Goal: Task Accomplishment & Management: Complete application form

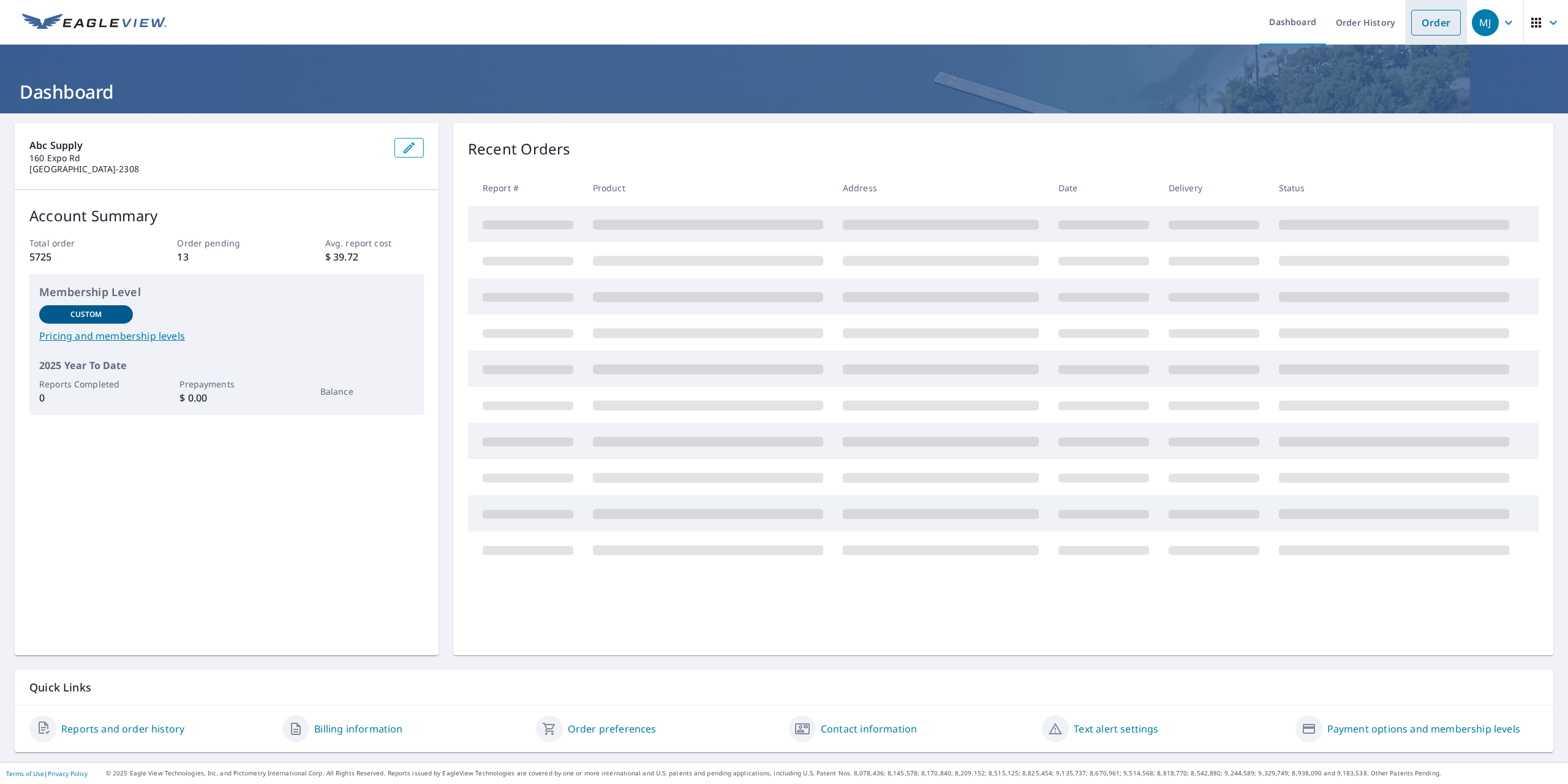
click at [1430, 24] on link "Order" at bounding box center [1435, 23] width 49 height 26
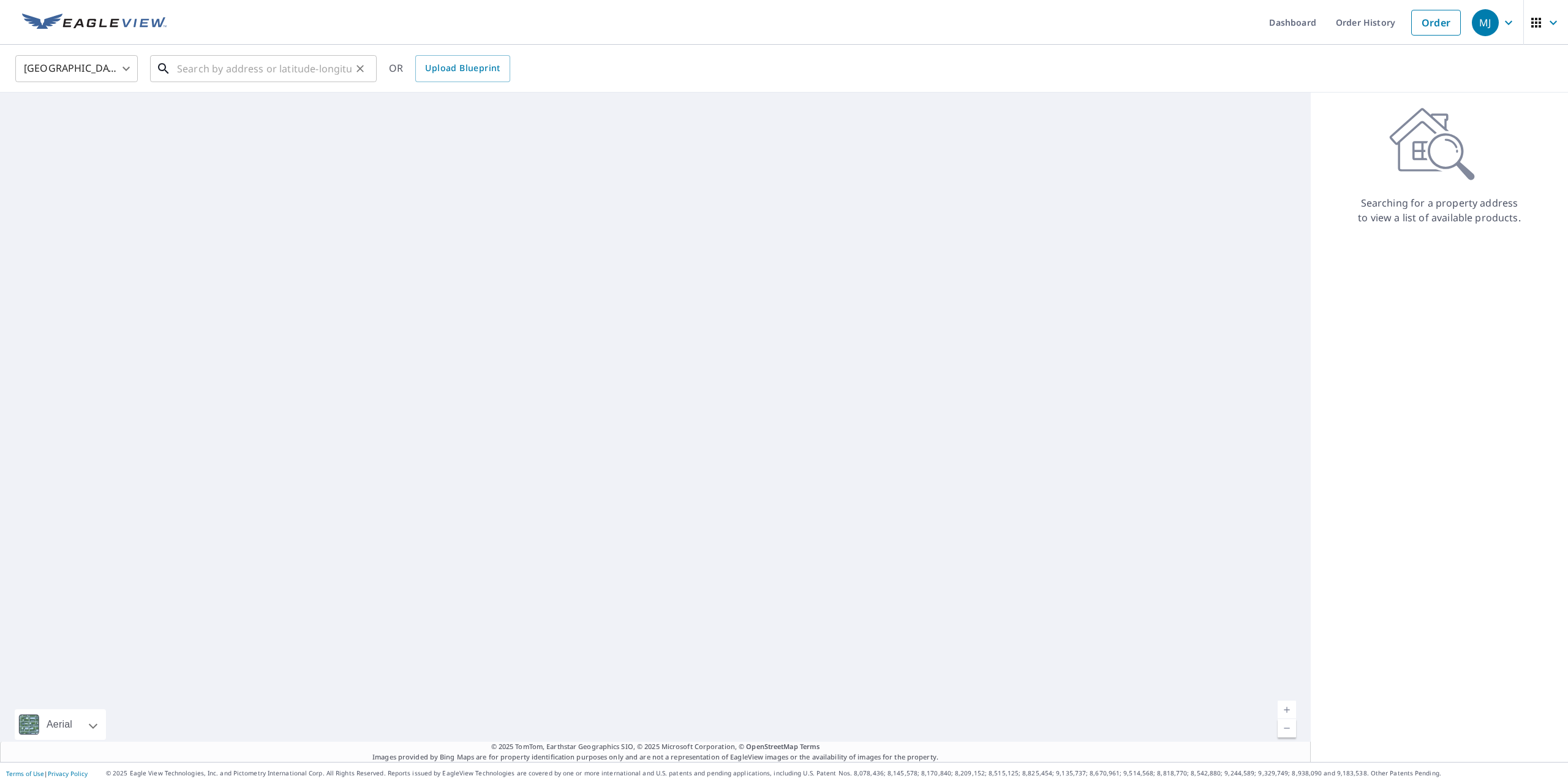
click at [326, 78] on input "text" at bounding box center [264, 68] width 175 height 34
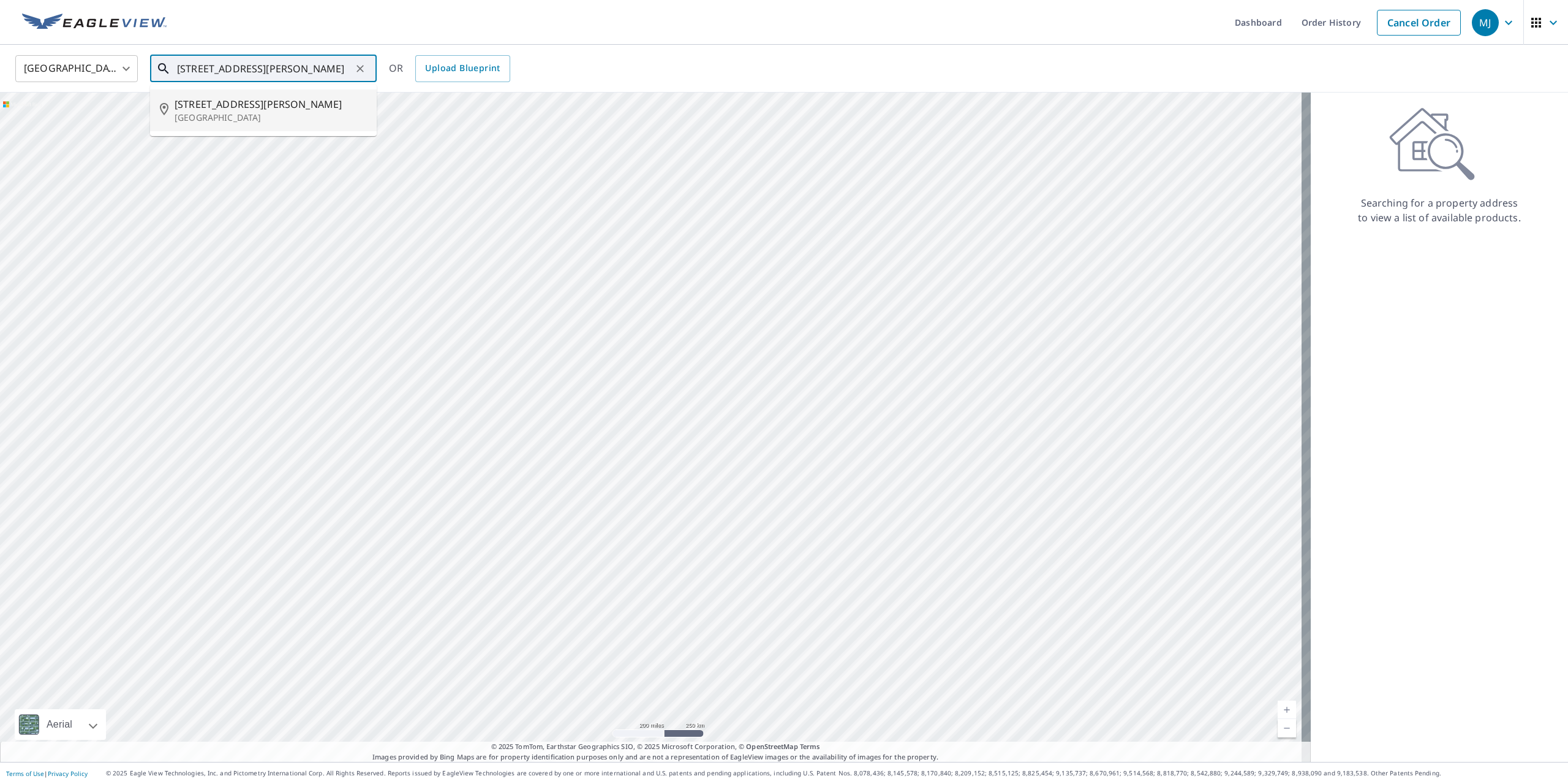
click at [228, 118] on p "[GEOGRAPHIC_DATA]" at bounding box center [270, 118] width 192 height 13
type input "[STREET_ADDRESS][PERSON_NAME]"
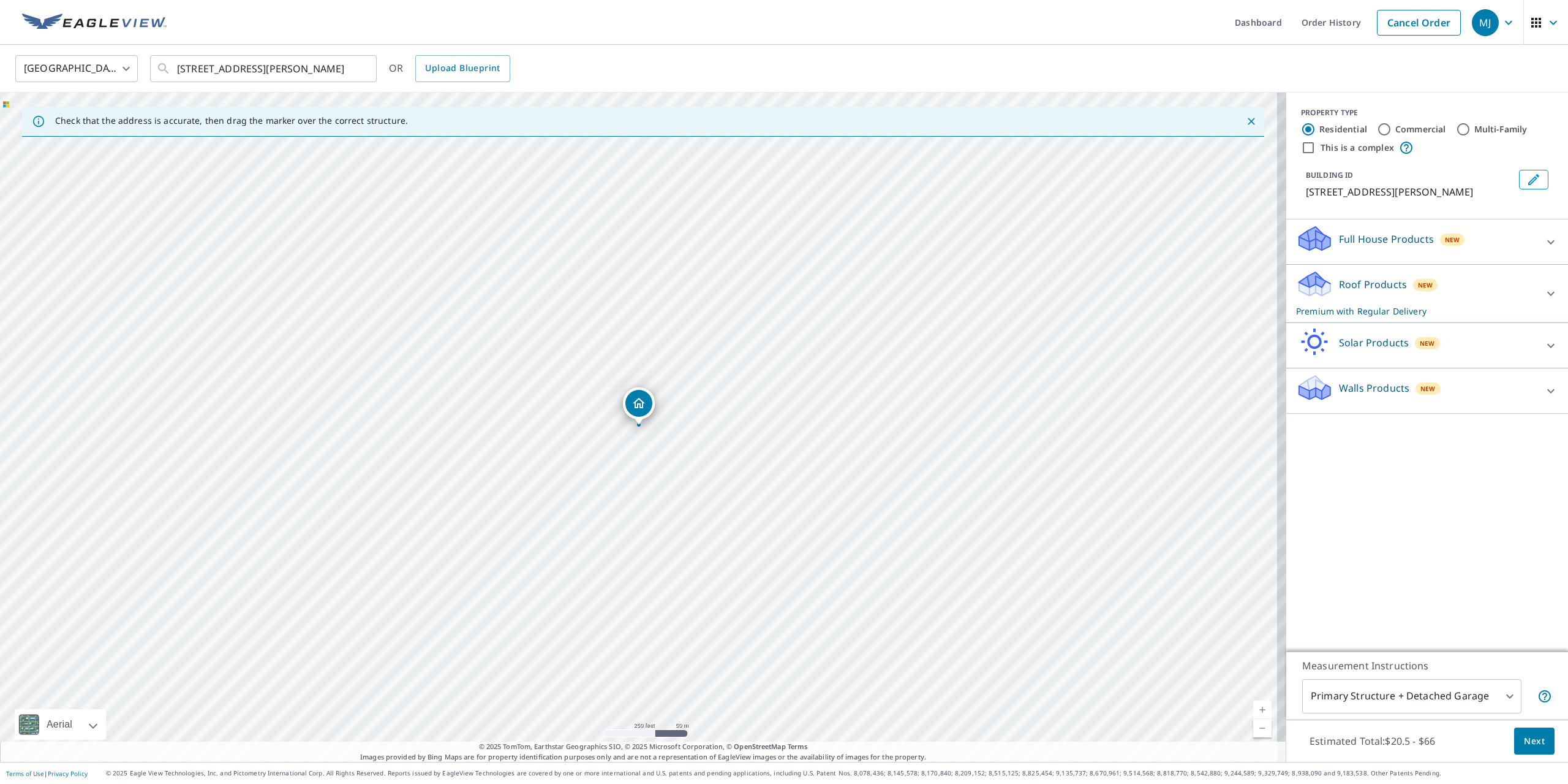
click at [1524, 744] on span "Next" at bounding box center [1534, 741] width 21 height 15
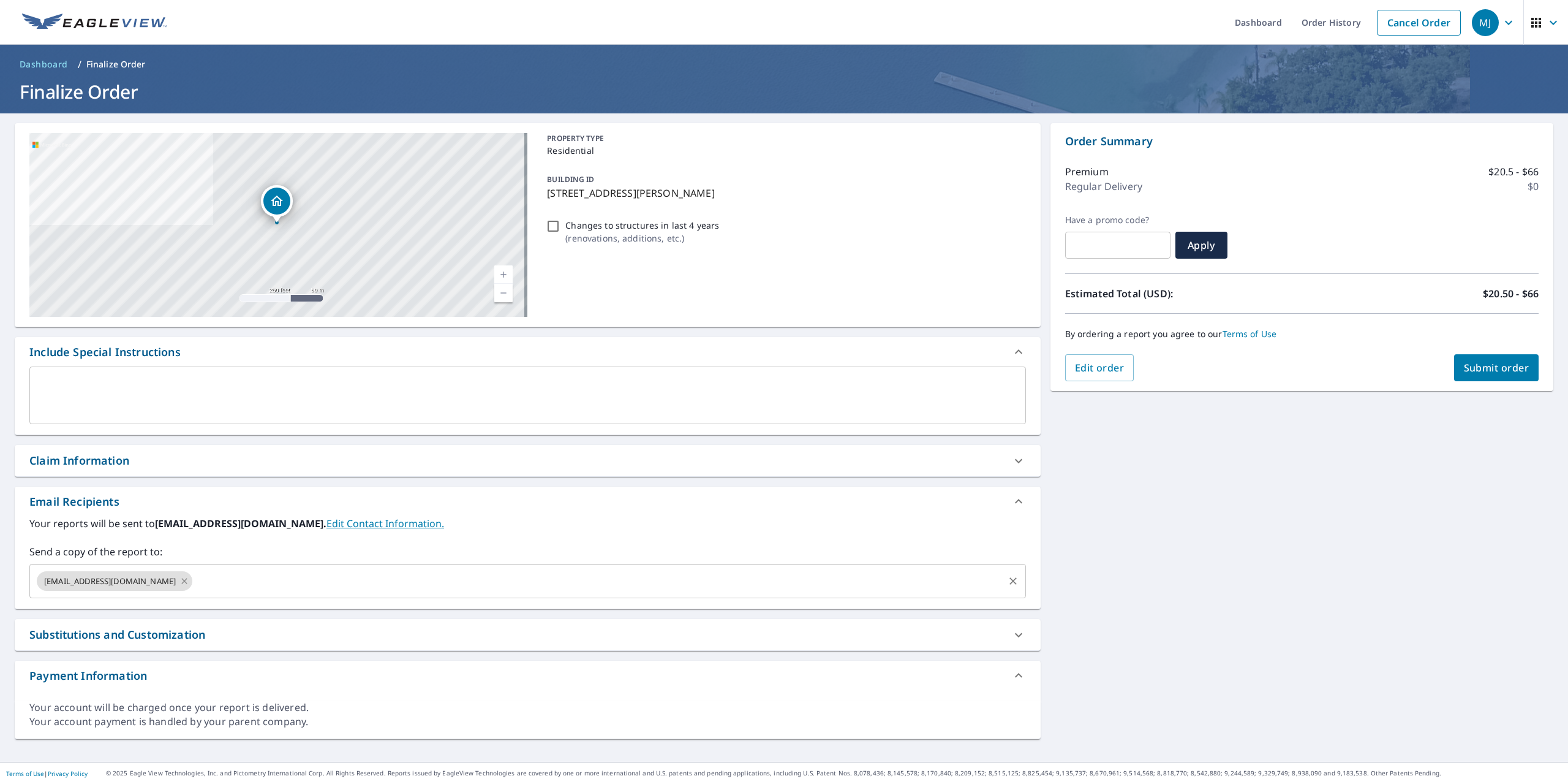
click at [180, 583] on icon at bounding box center [185, 581] width 10 height 13
click at [148, 583] on input "text" at bounding box center [518, 581] width 967 height 24
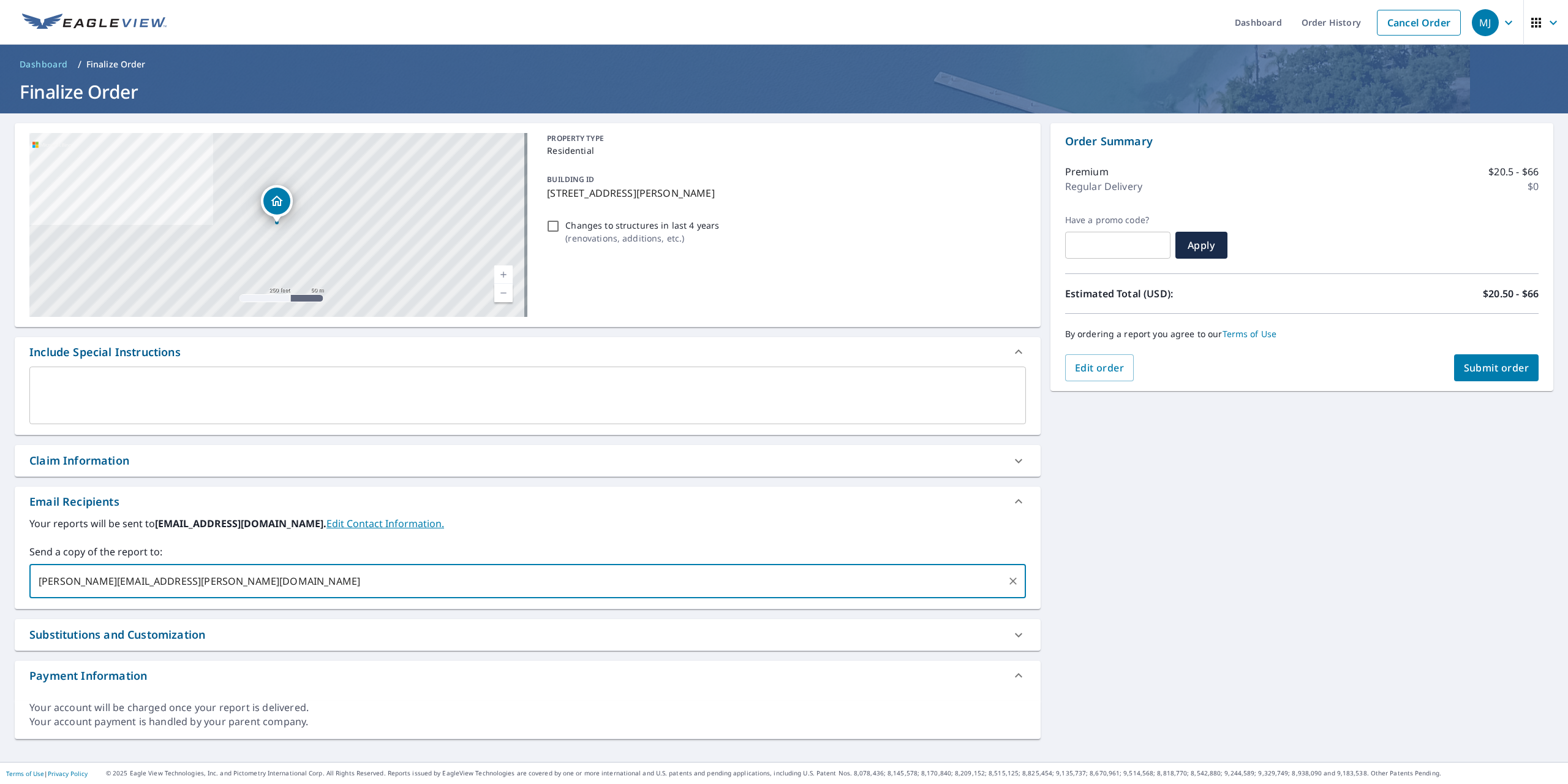
type input "[PERSON_NAME][EMAIL_ADDRESS][PERSON_NAME][DOMAIN_NAME]"
click at [1464, 373] on span "Submit order" at bounding box center [1497, 368] width 65 height 13
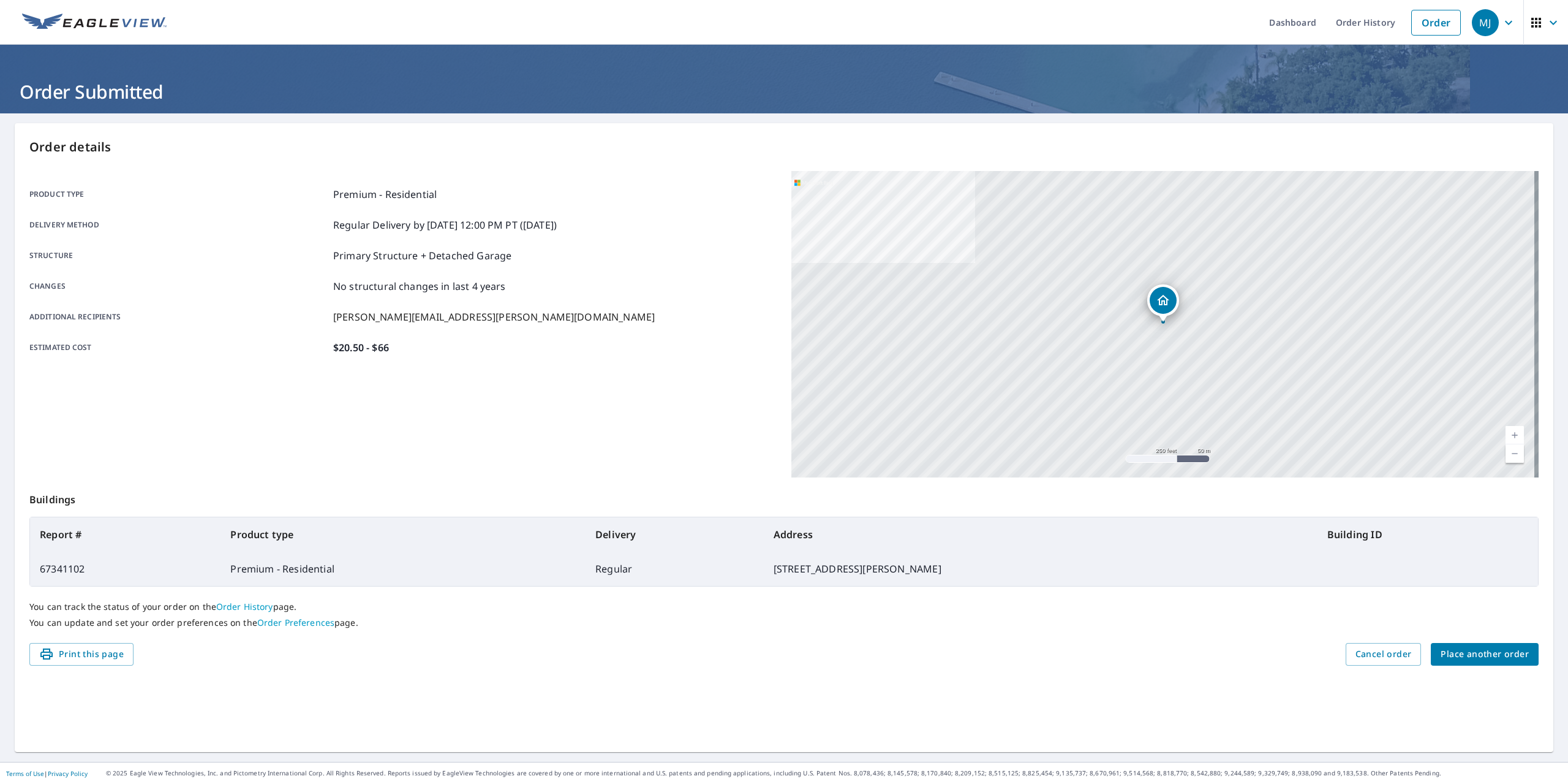
click at [1467, 648] on span "Place another order" at bounding box center [1484, 654] width 88 height 15
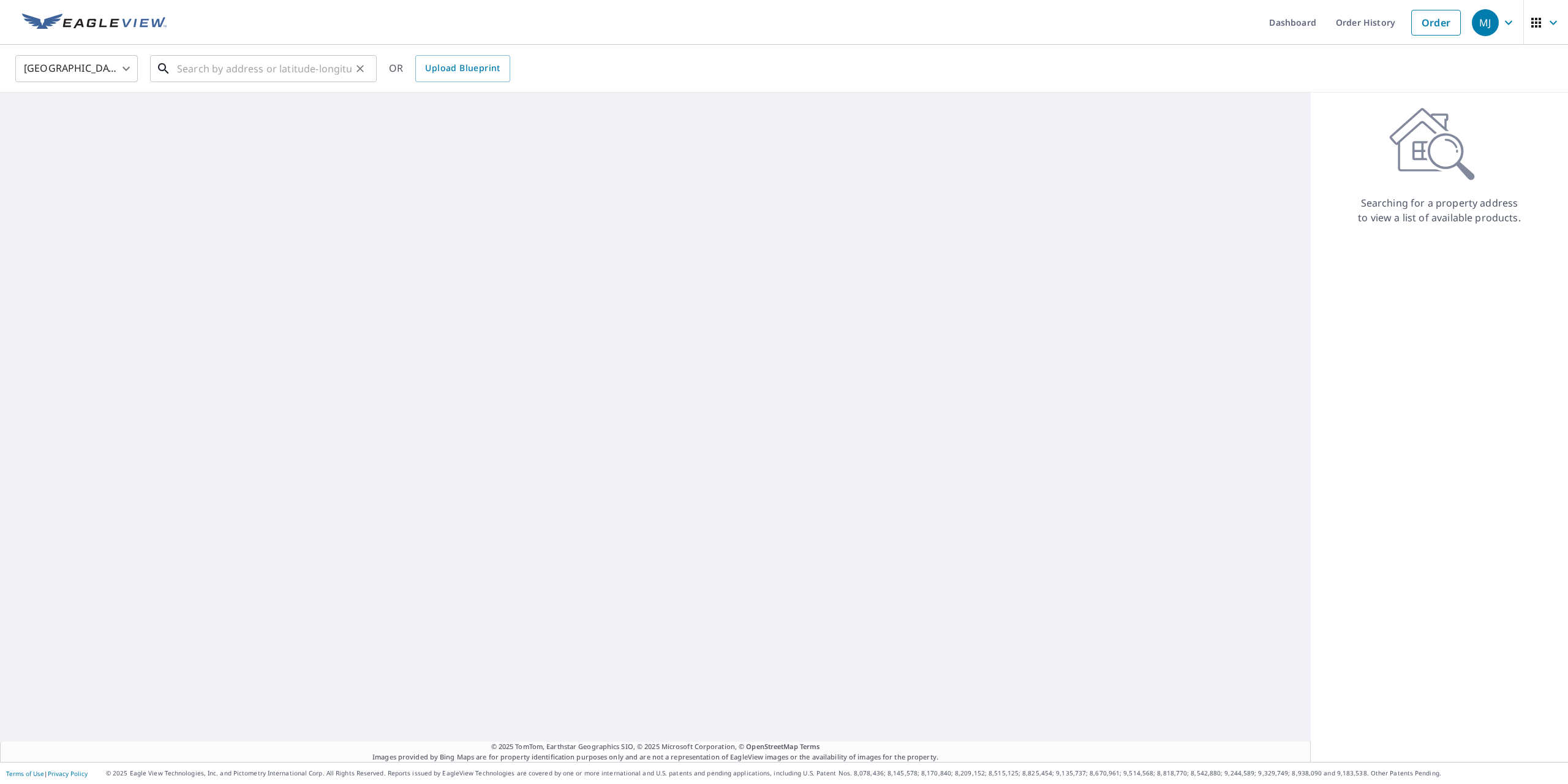
click at [287, 76] on input "text" at bounding box center [264, 68] width 175 height 34
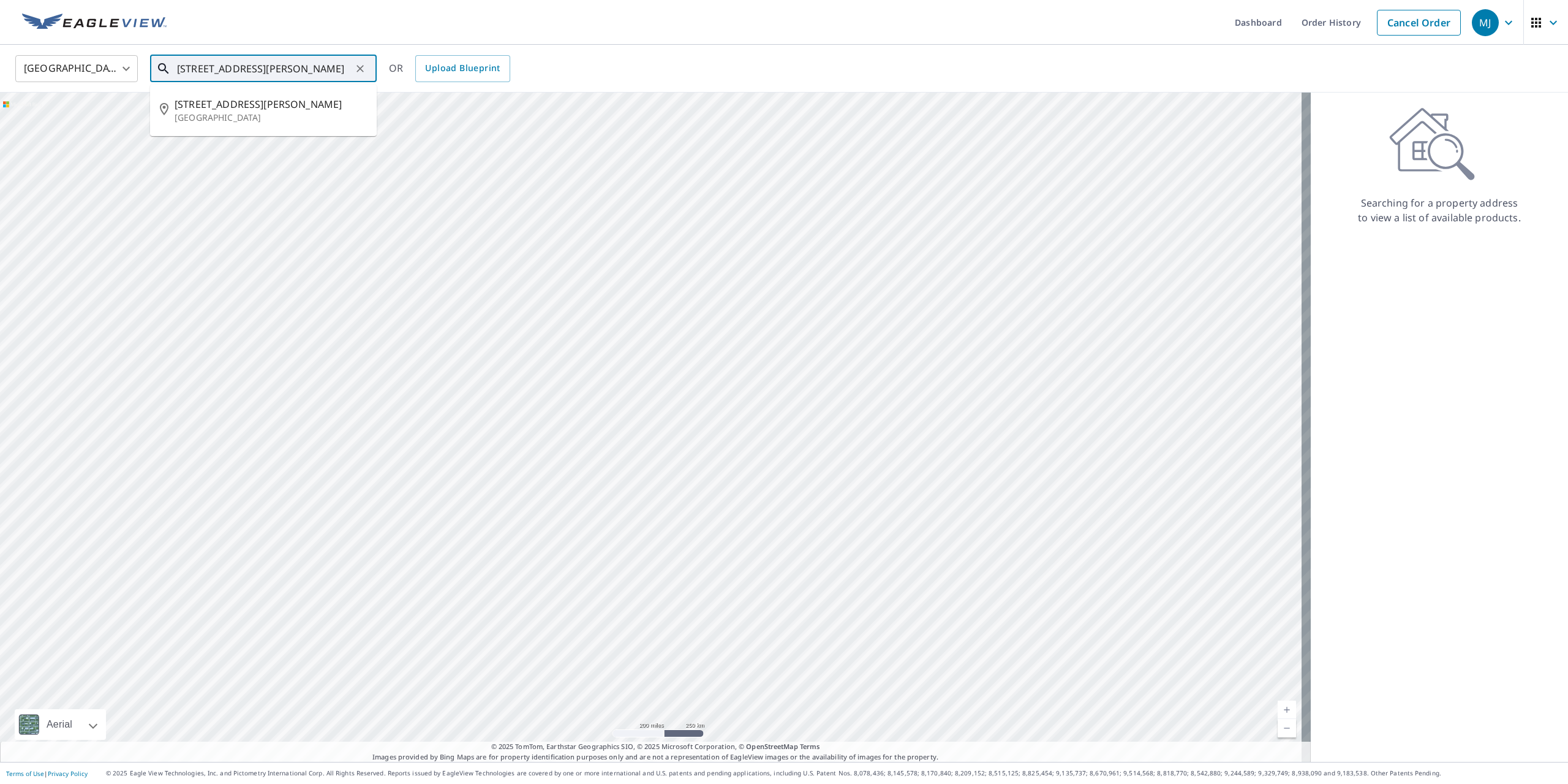
type input "[STREET_ADDRESS][PERSON_NAME]"
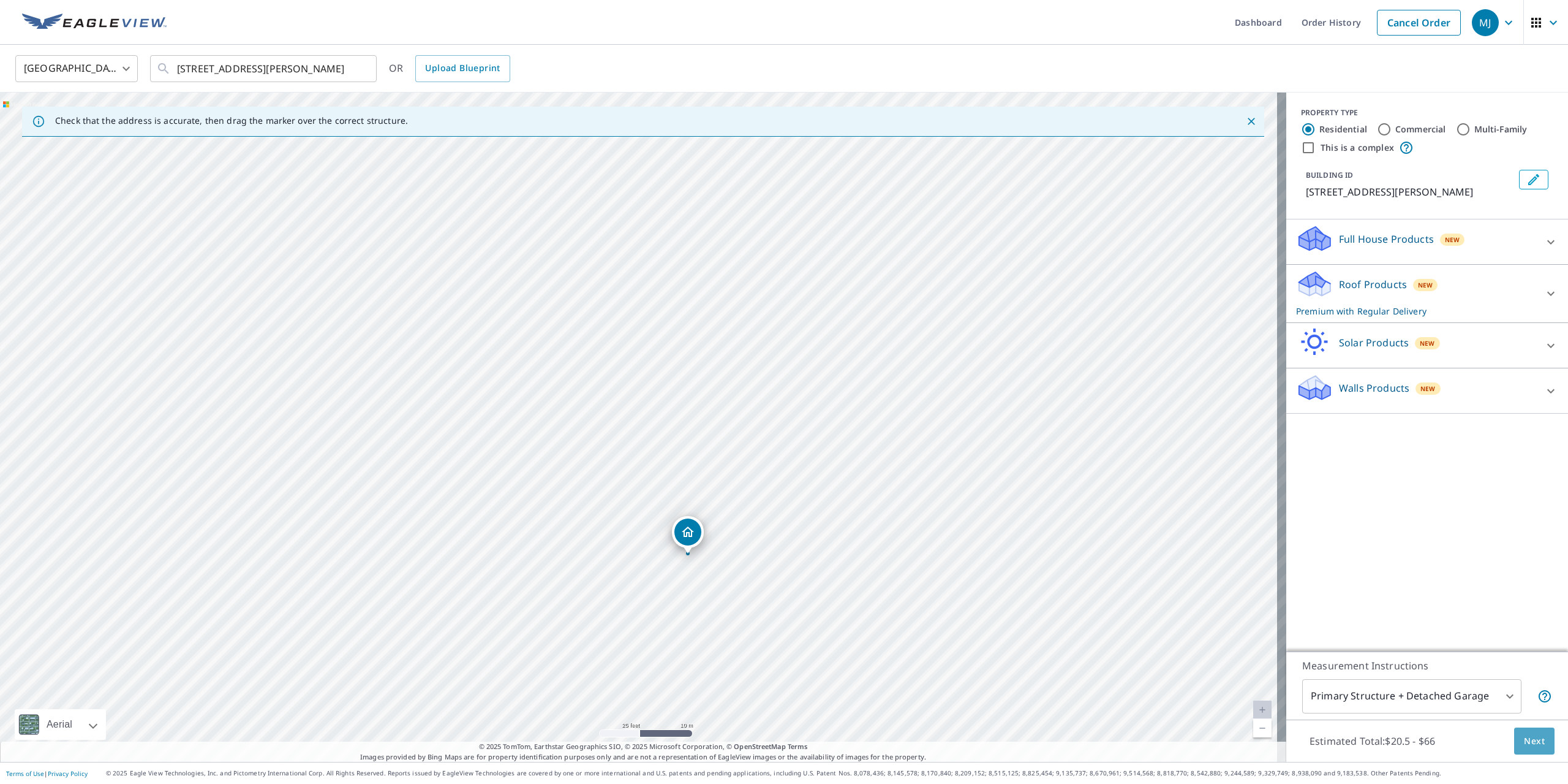
click at [1514, 736] on button "Next" at bounding box center [1534, 741] width 40 height 28
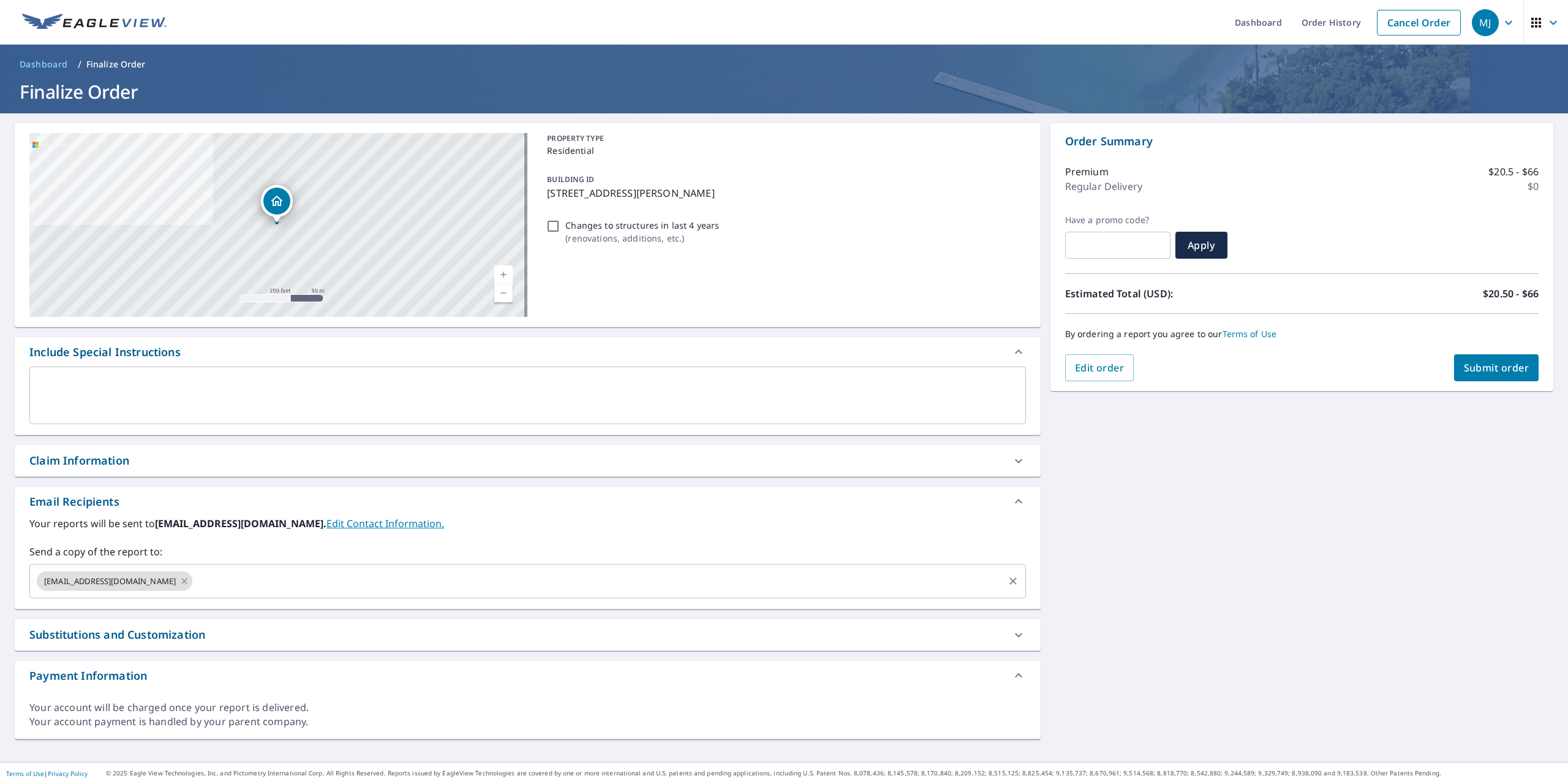
click at [182, 580] on icon at bounding box center [185, 581] width 6 height 6
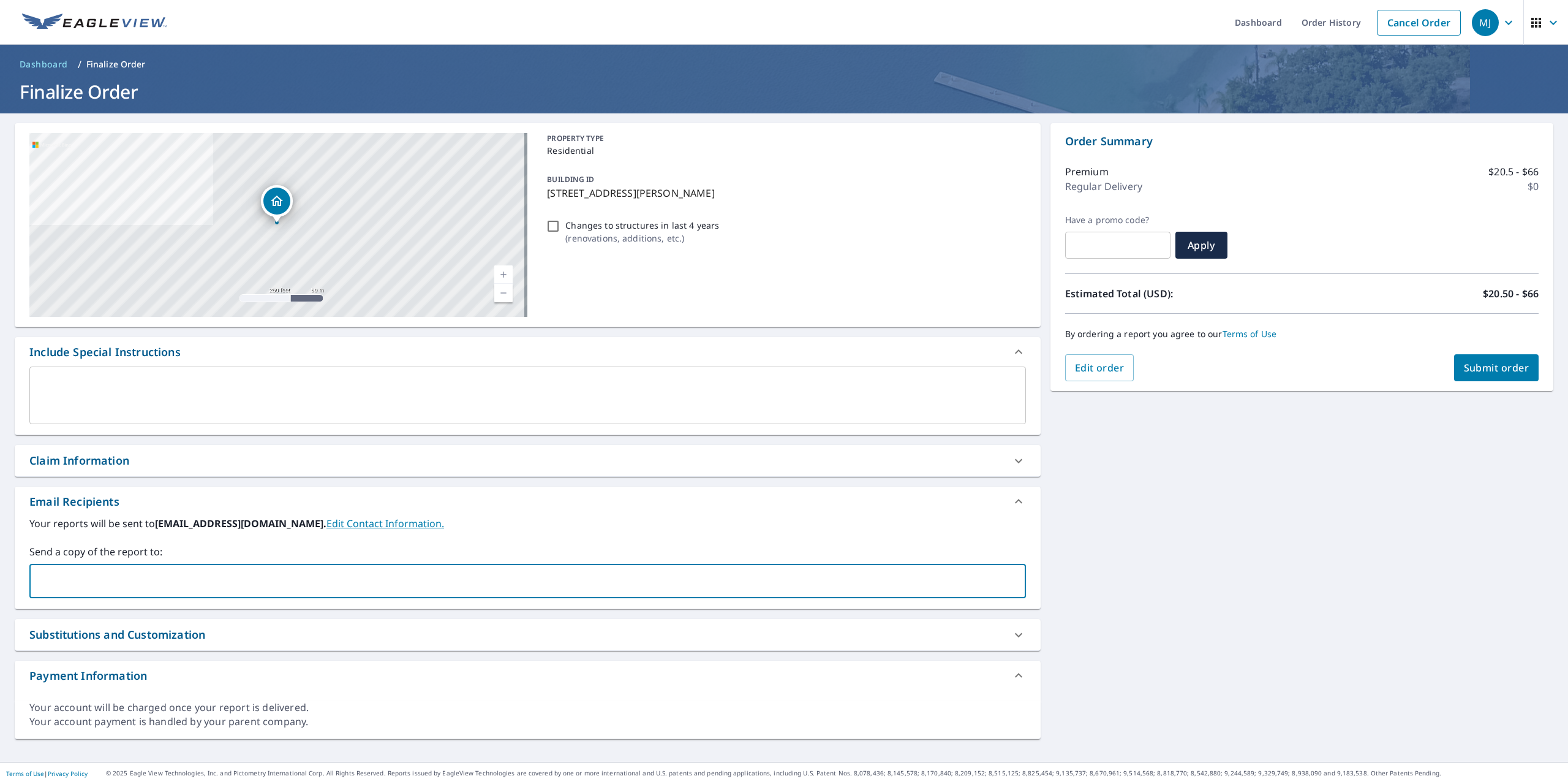
click at [147, 580] on input "text" at bounding box center [518, 581] width 967 height 24
type input "[PERSON_NAME][EMAIL_ADDRESS][PERSON_NAME][DOMAIN_NAME]"
click at [1488, 359] on button "Submit order" at bounding box center [1496, 368] width 85 height 27
